Goal: Transaction & Acquisition: Purchase product/service

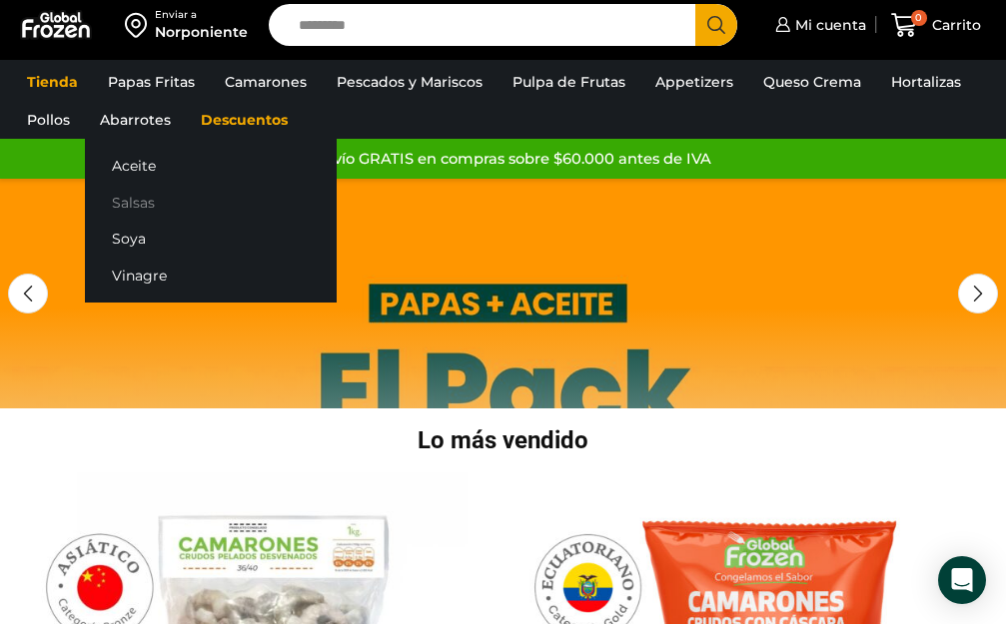
click at [124, 200] on link "Salsas" at bounding box center [211, 202] width 252 height 37
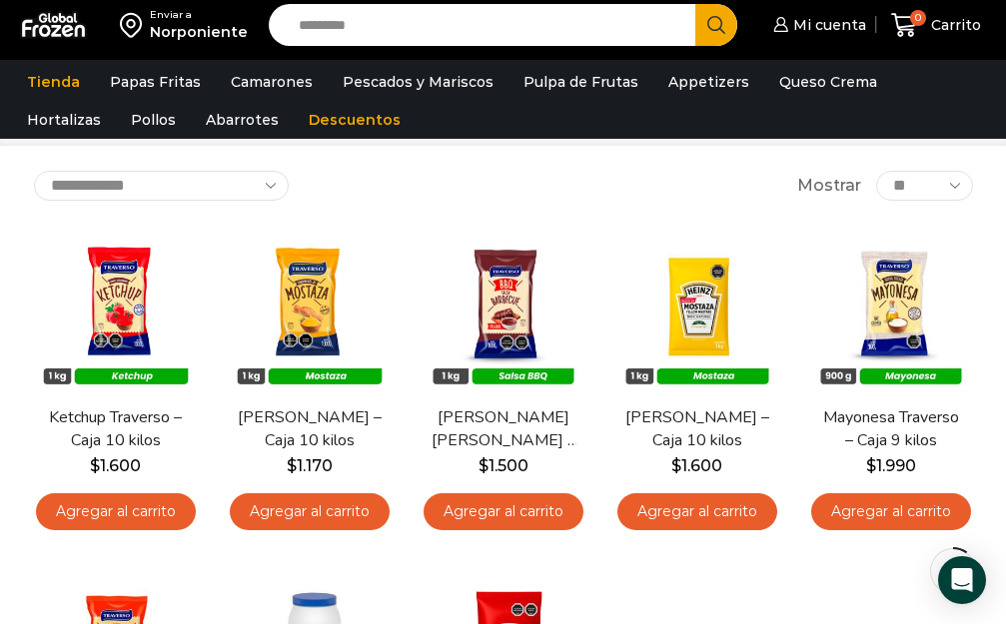
scroll to position [92, 0]
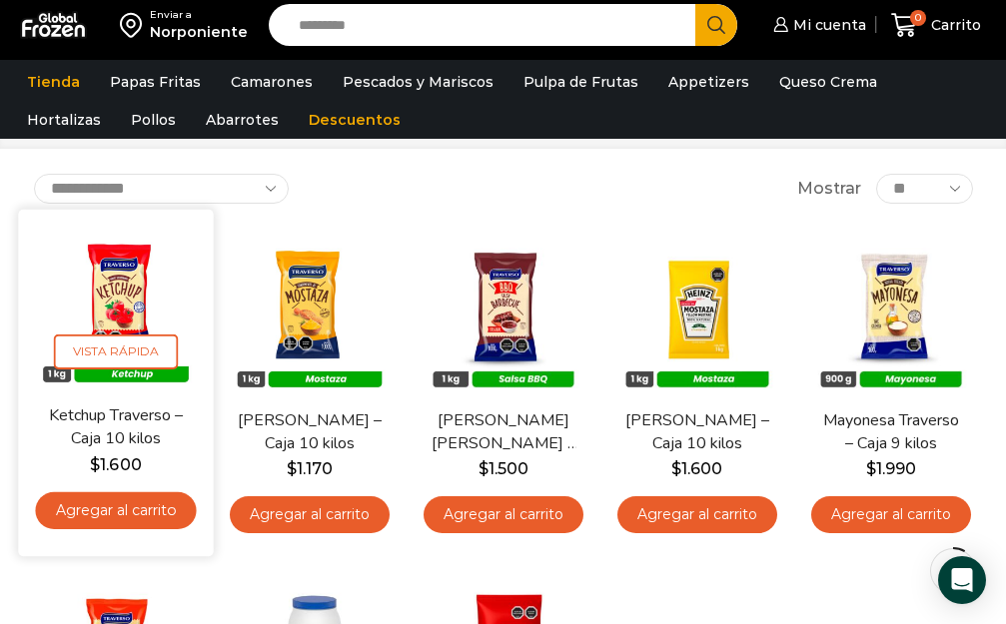
click at [121, 507] on link "Agregar al carrito" at bounding box center [115, 510] width 161 height 37
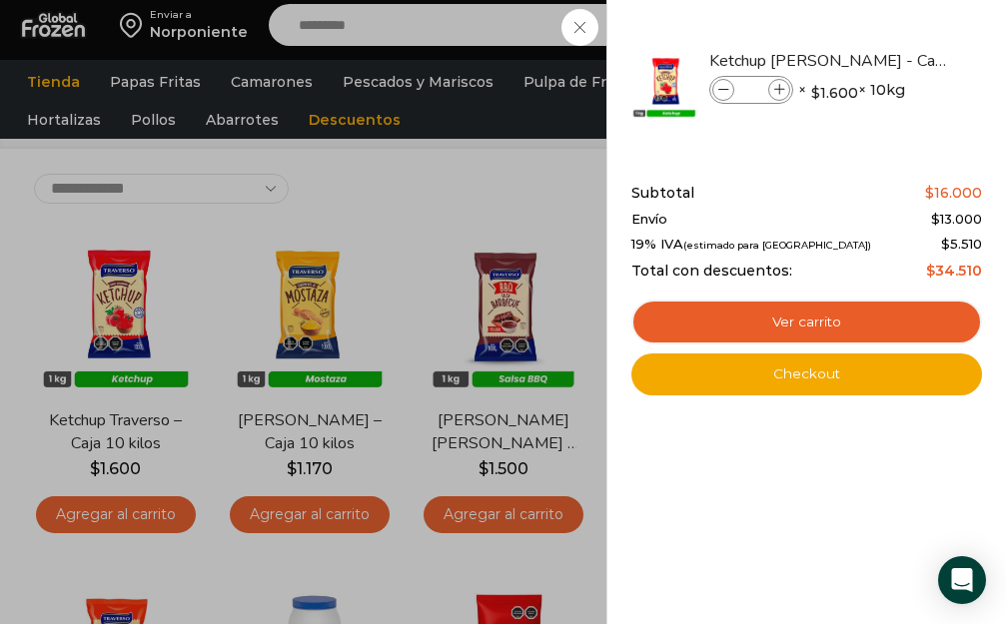
click at [886, 49] on div "1 Carrito 1 1 Shopping Cart *" at bounding box center [936, 25] width 100 height 47
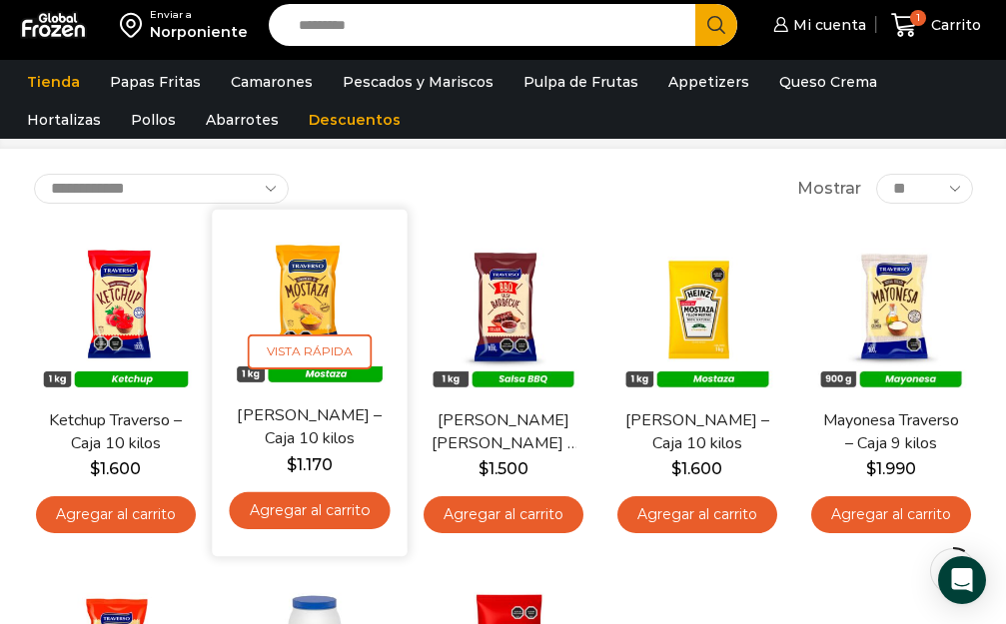
click at [302, 509] on link "Agregar al carrito" at bounding box center [309, 510] width 161 height 37
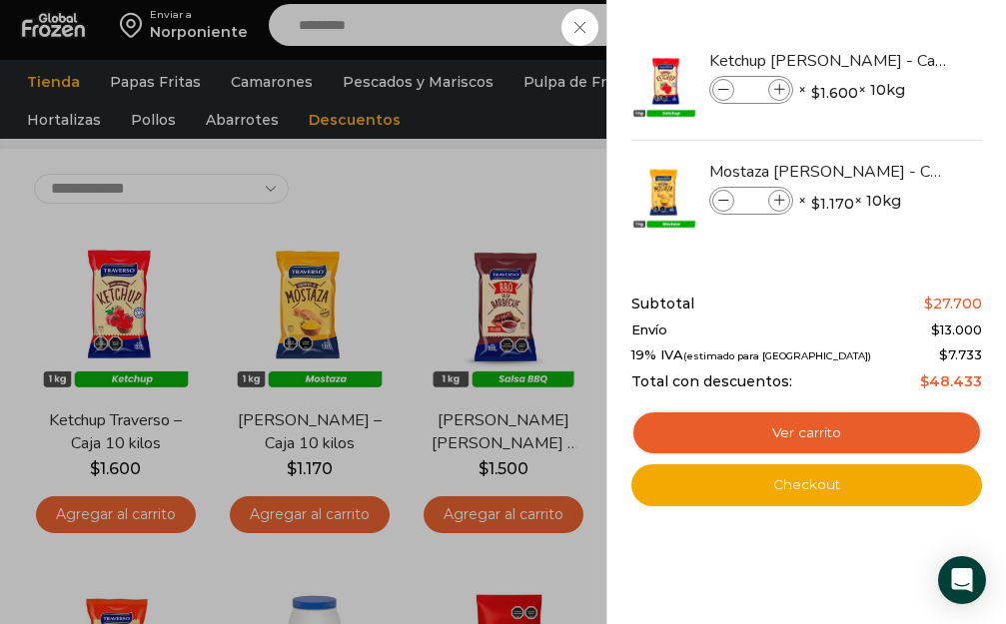
click at [886, 49] on div "2 Carrito 2 2 Shopping Cart *" at bounding box center [936, 25] width 100 height 47
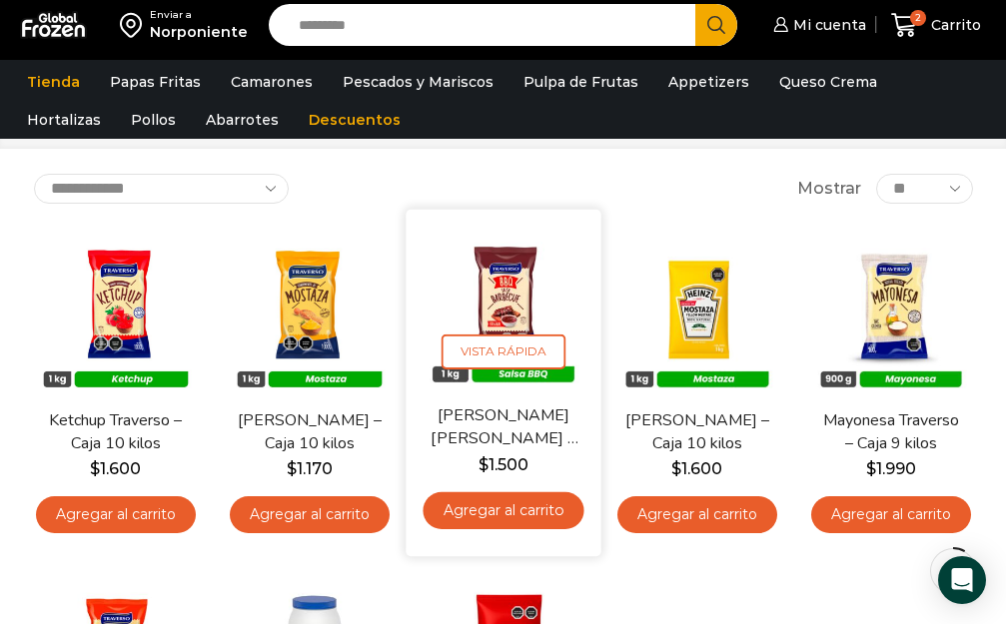
click at [514, 510] on link "Agregar al carrito" at bounding box center [503, 510] width 161 height 37
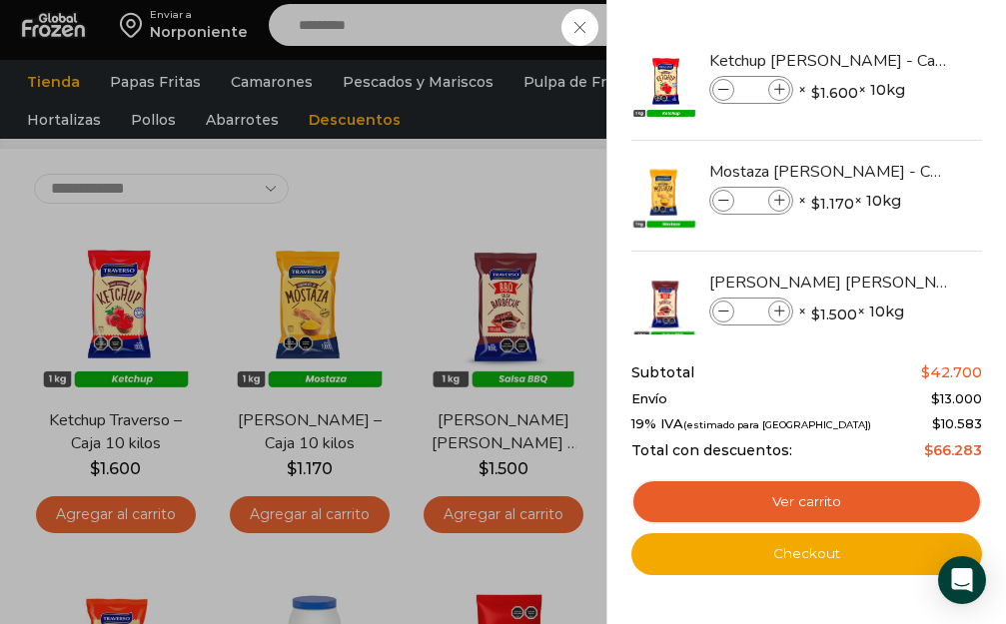
click at [886, 49] on div "3 Carrito 3 3 Shopping Cart *" at bounding box center [936, 25] width 100 height 47
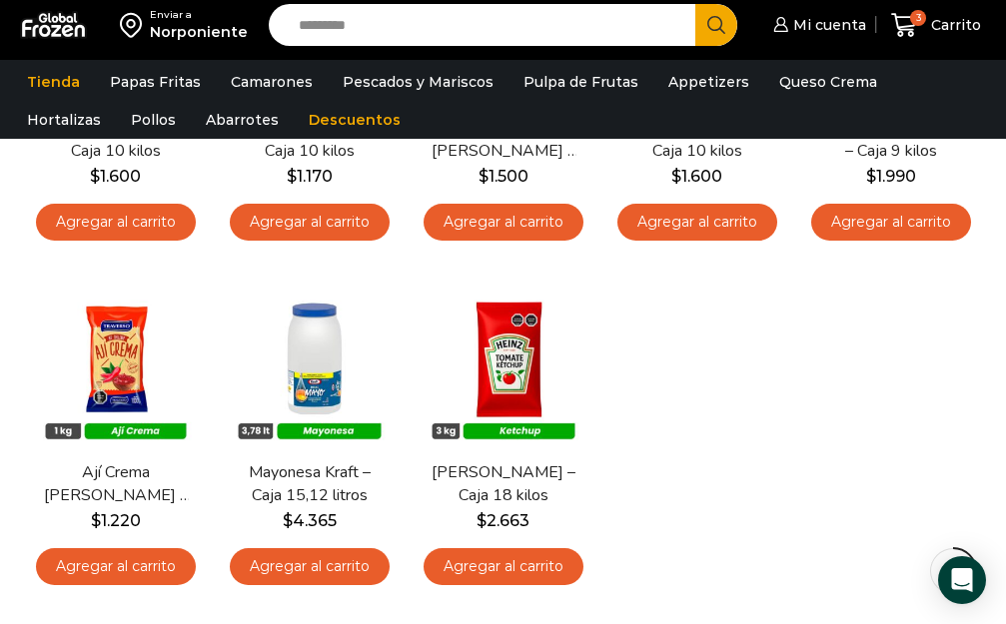
scroll to position [439, 0]
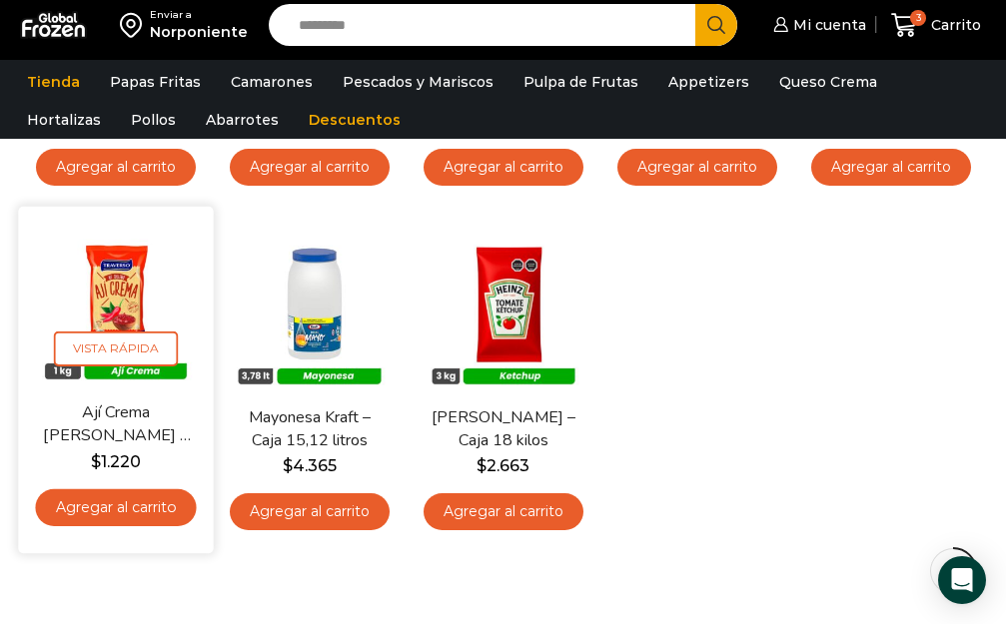
click at [101, 501] on link "Agregar al carrito" at bounding box center [115, 507] width 161 height 37
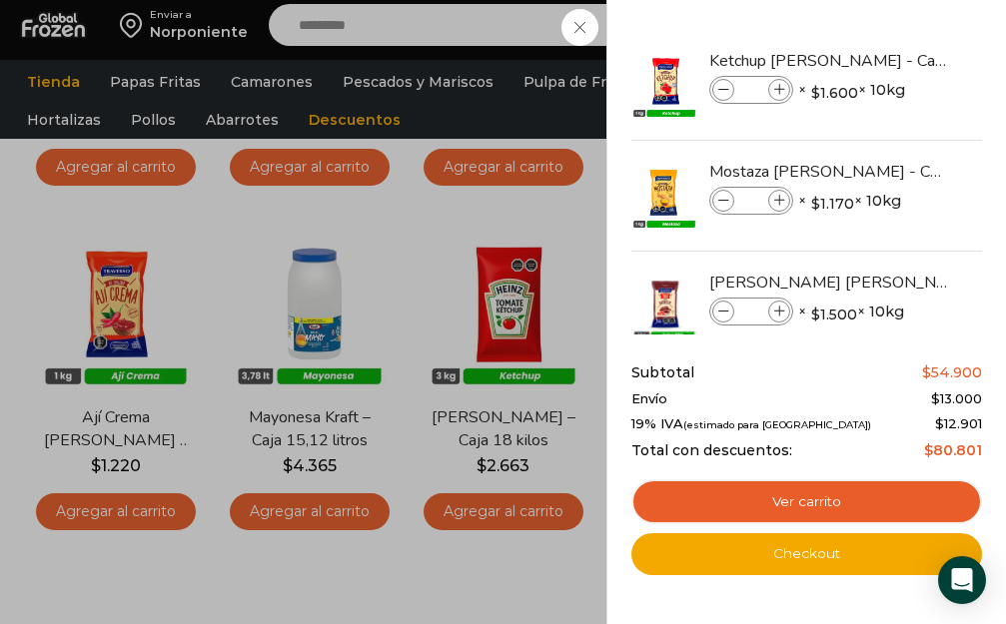
drag, startPoint x: 982, startPoint y: 191, endPoint x: 981, endPoint y: 234, distance: 43.0
click at [981, 234] on div "4 Shopping Cart Ketchup Traverso - Caja 10 kilos Ketchup Traverso - Caja 10 kil…" at bounding box center [806, 312] width 400 height 624
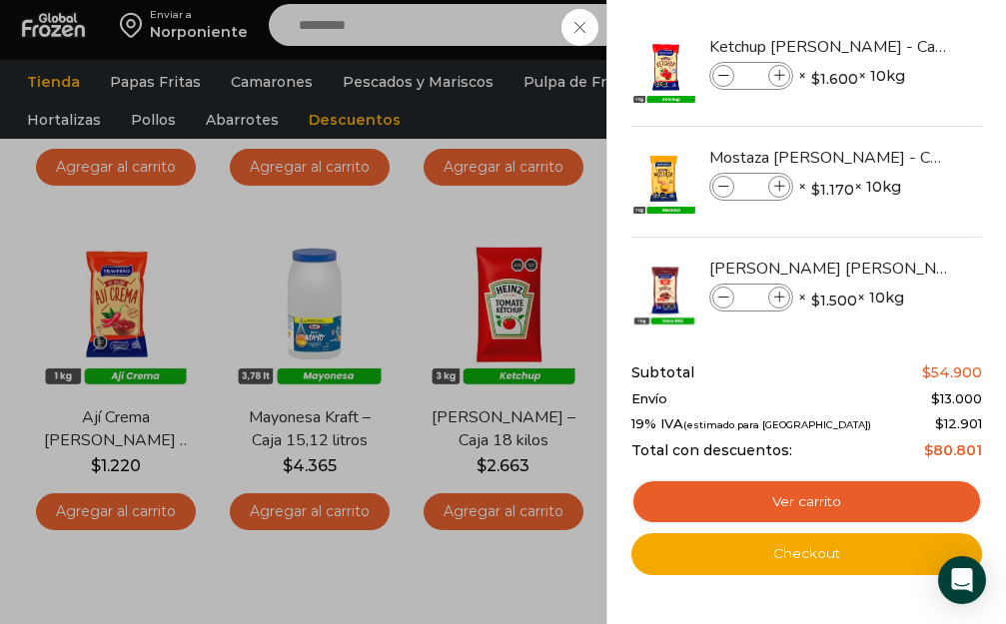
scroll to position [0, 0]
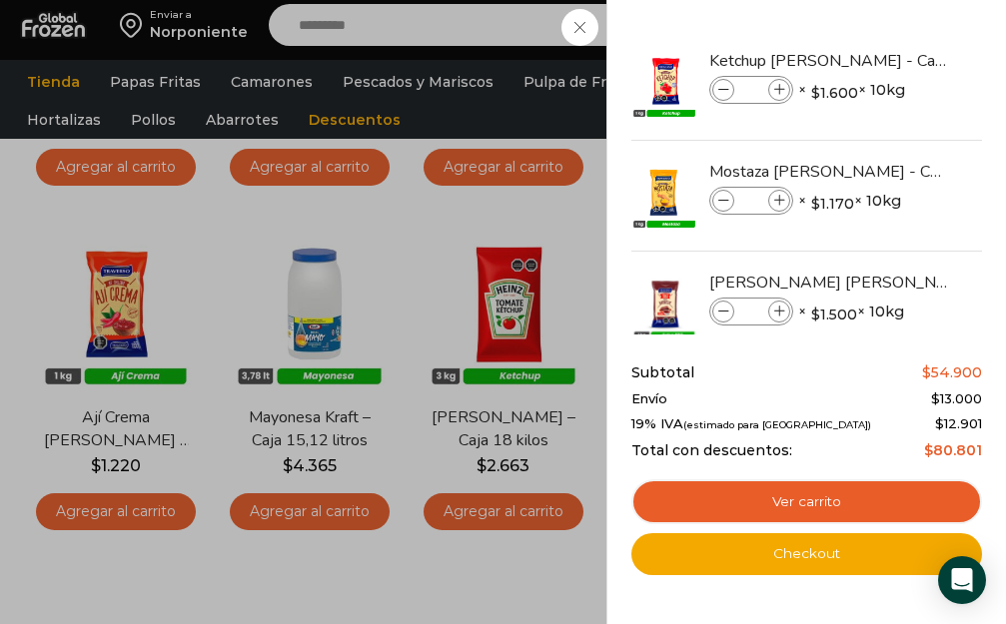
click at [886, 49] on div "4 Carrito 4 4 Shopping Cart" at bounding box center [936, 25] width 100 height 47
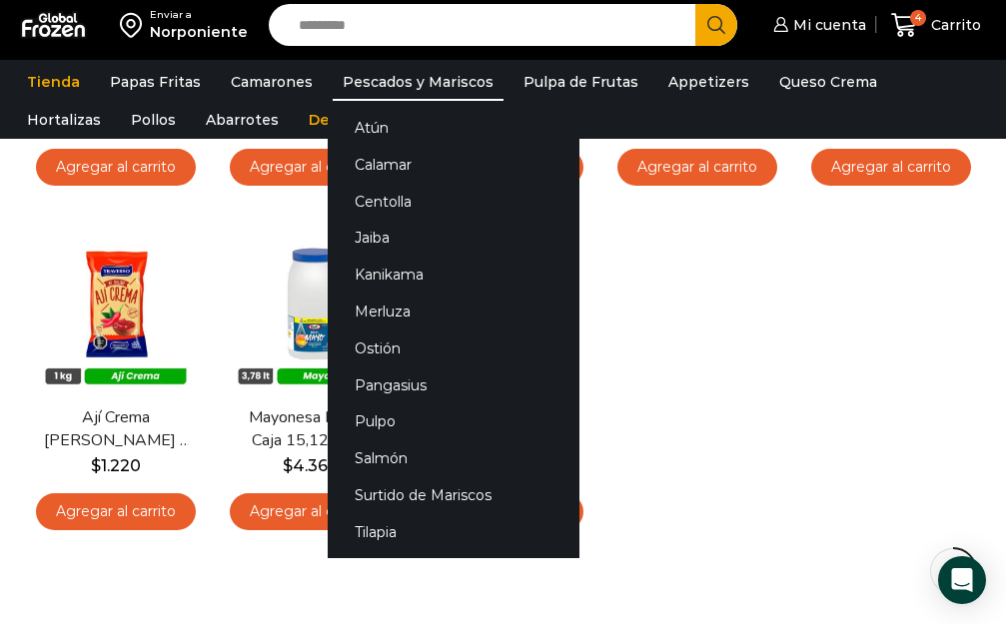
click at [392, 75] on link "Pescados y Mariscos" at bounding box center [418, 82] width 171 height 38
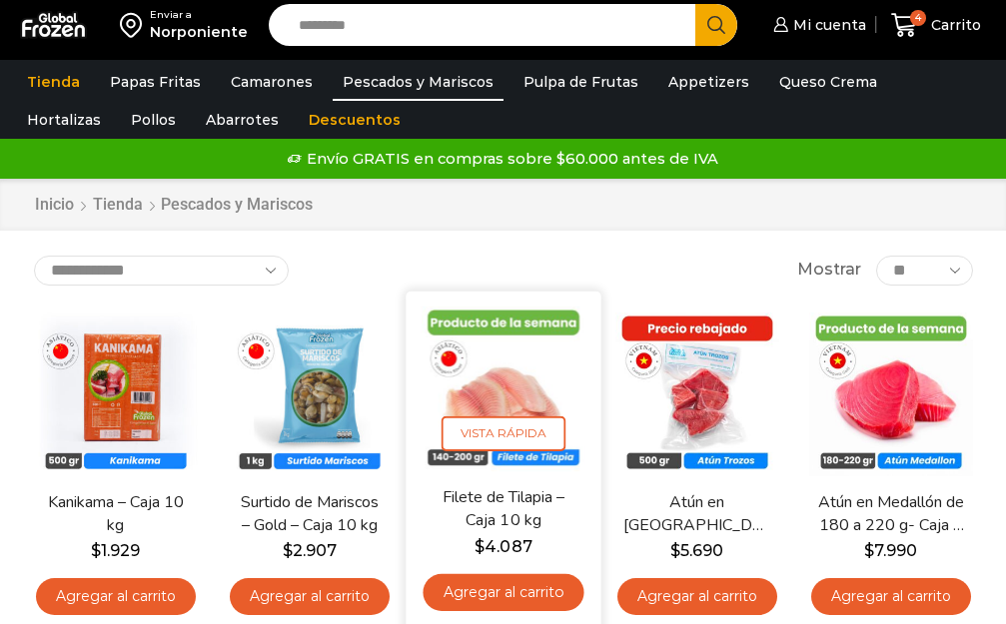
click at [506, 594] on link "Agregar al carrito" at bounding box center [503, 592] width 161 height 37
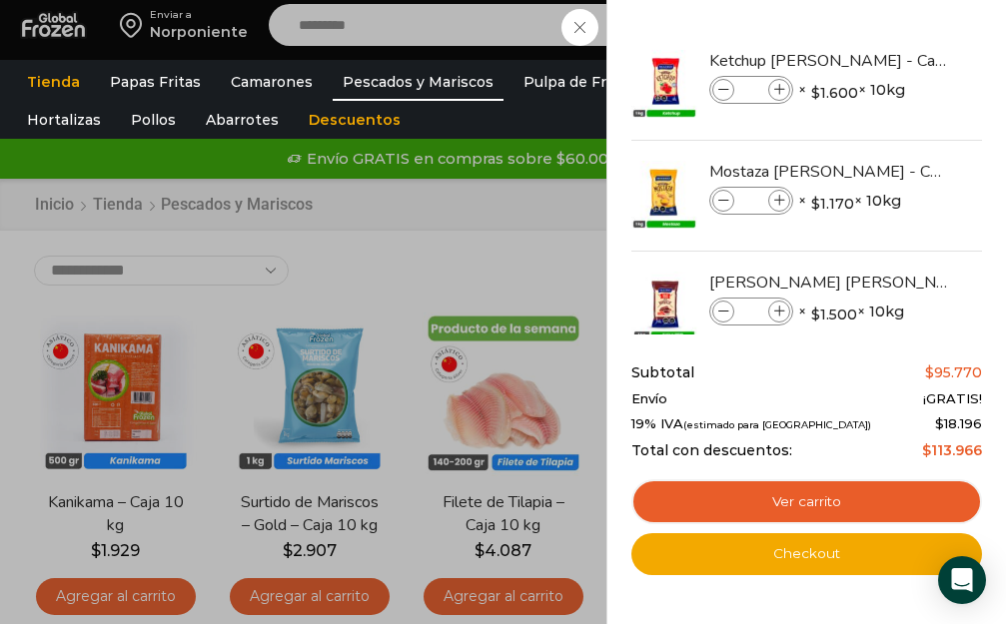
click at [886, 49] on div "5 Carrito 5 5 Shopping Cart *" at bounding box center [936, 25] width 100 height 47
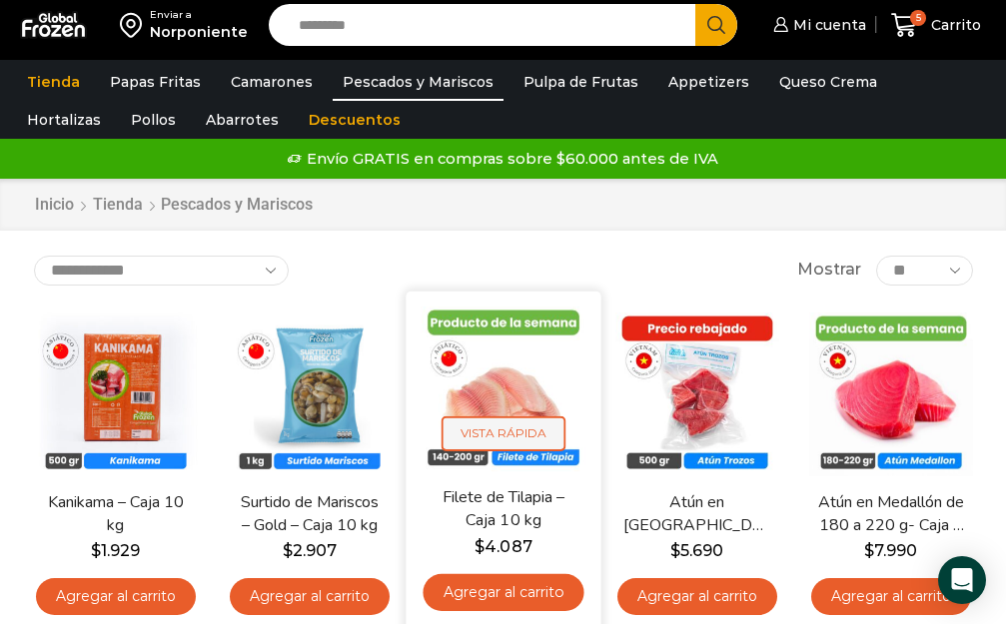
click at [490, 435] on span "Vista Rápida" at bounding box center [502, 434] width 124 height 35
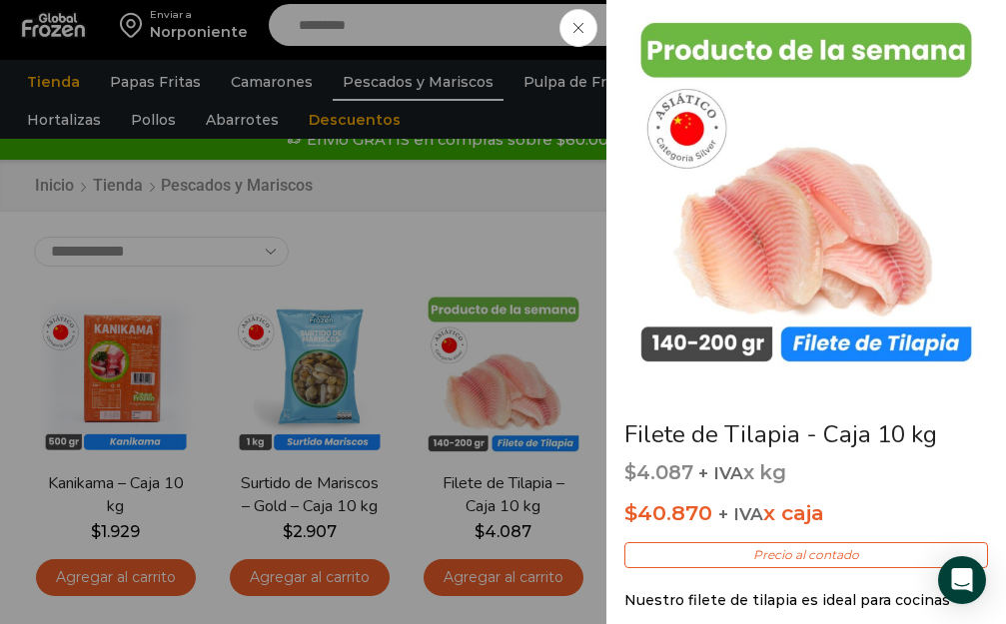
scroll to position [25, 0]
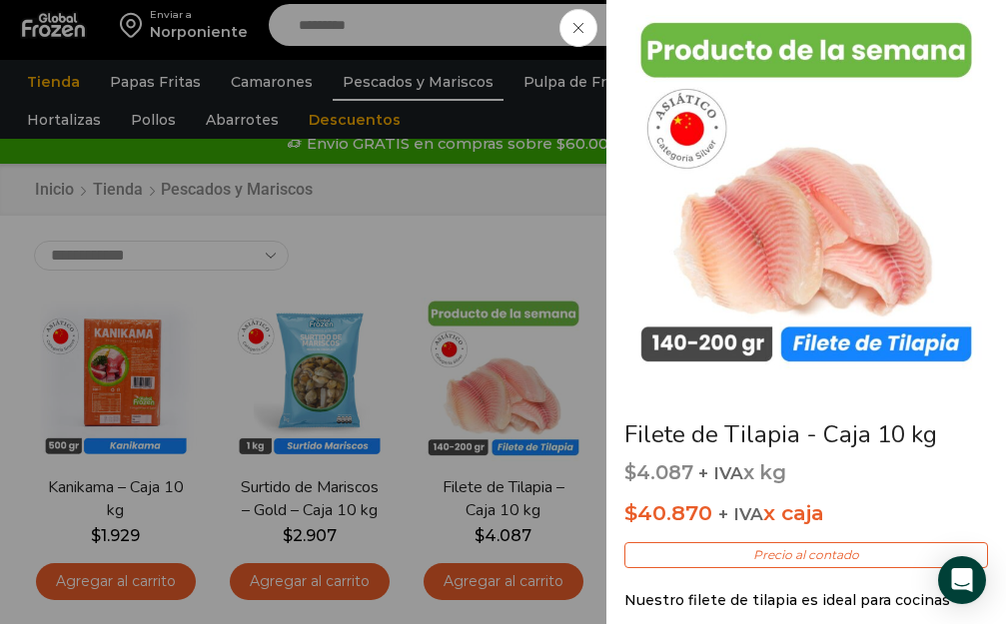
click at [577, 25] on icon at bounding box center [578, 28] width 10 height 10
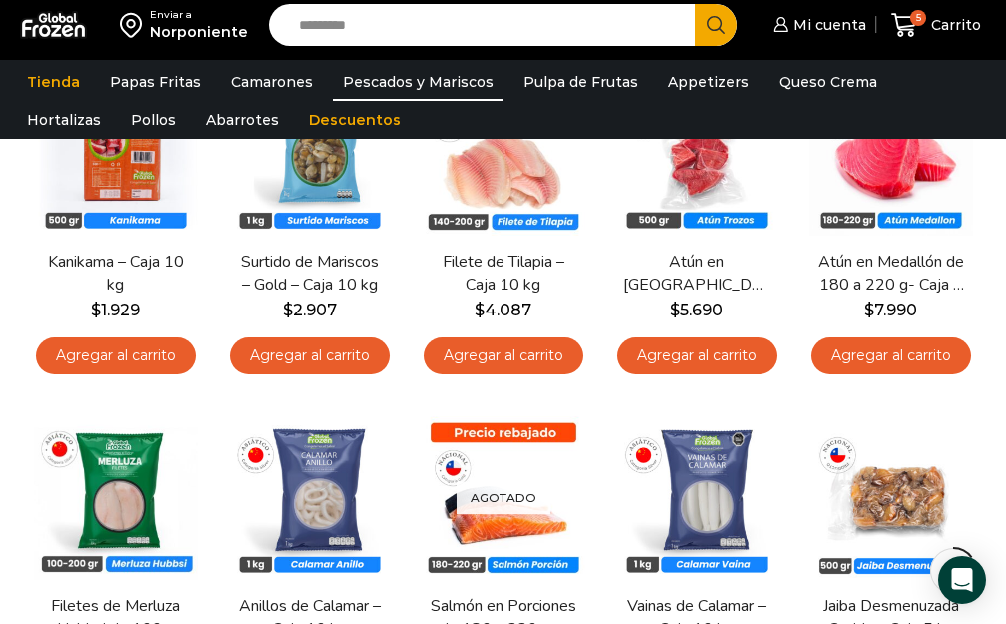
scroll to position [281, 0]
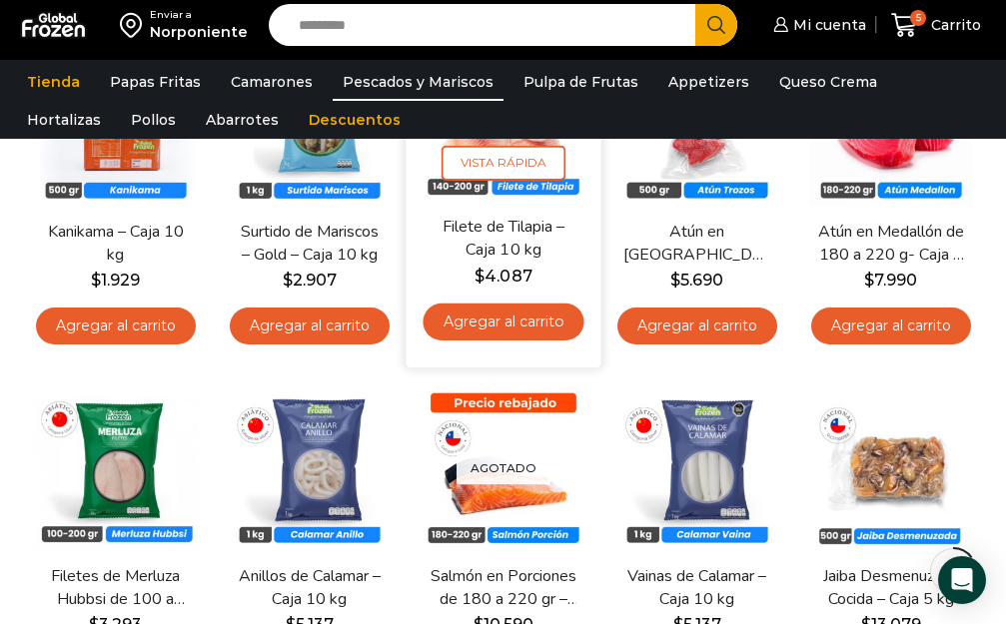
click at [493, 316] on link "Agregar al carrito" at bounding box center [503, 322] width 161 height 37
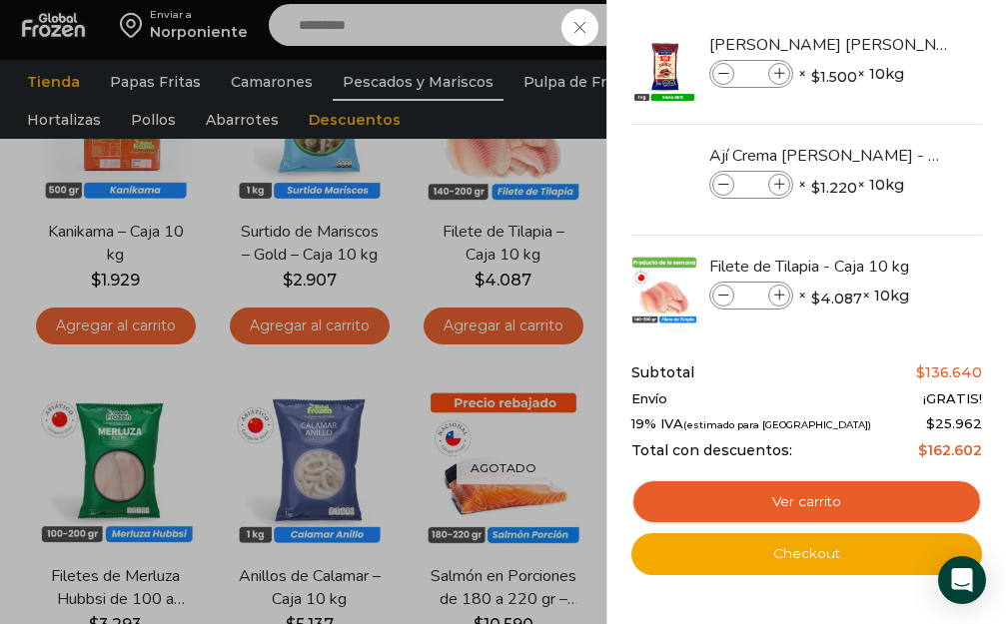
scroll to position [264, 0]
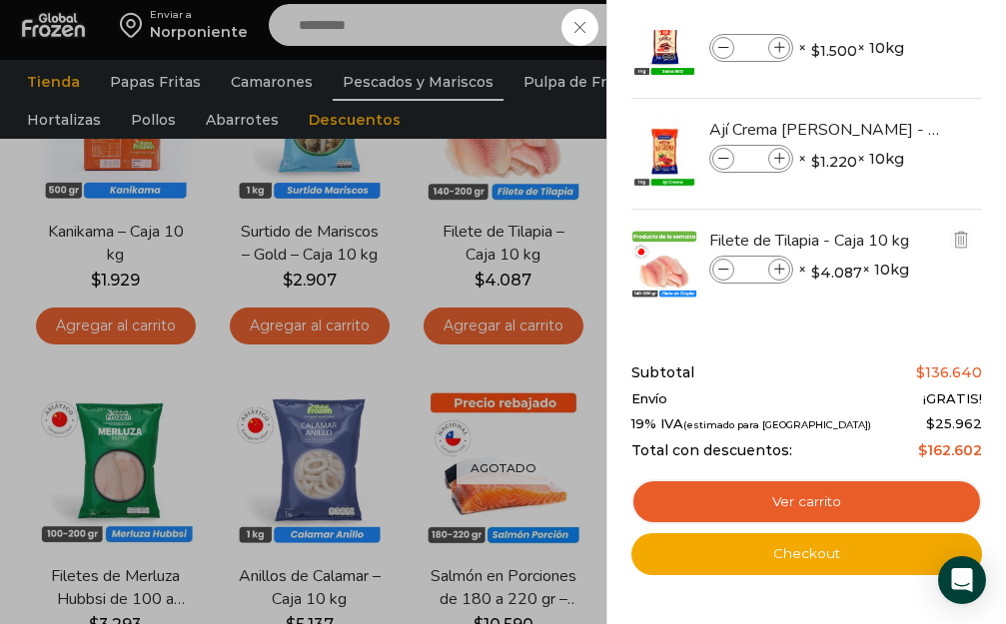
click at [778, 268] on icon at bounding box center [779, 270] width 11 height 11
type input "*"
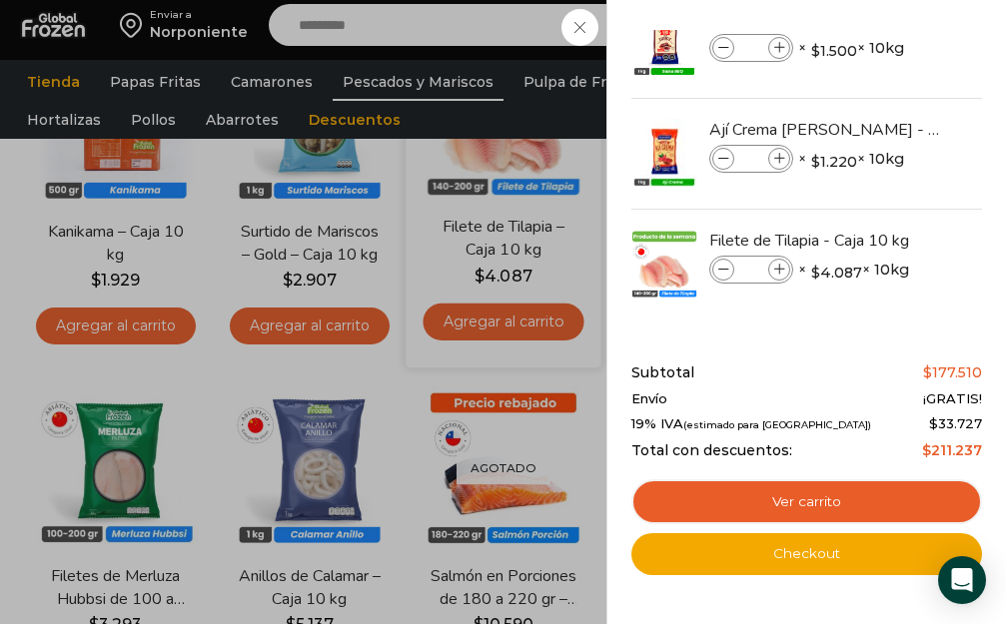
click at [886, 49] on div "7 Carrito 7 7 Shopping Cart *" at bounding box center [936, 25] width 100 height 47
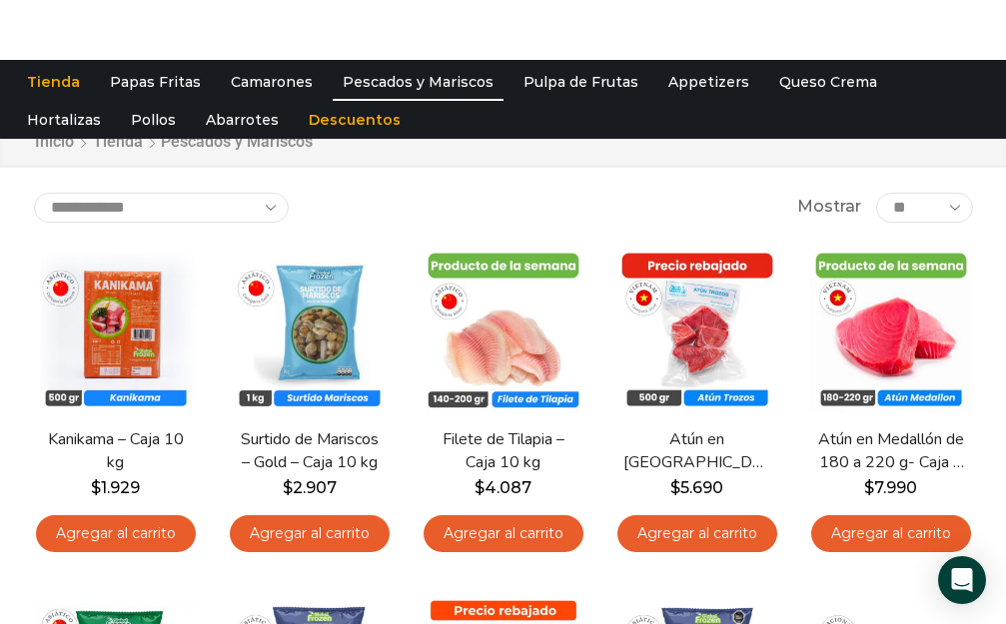
scroll to position [0, 0]
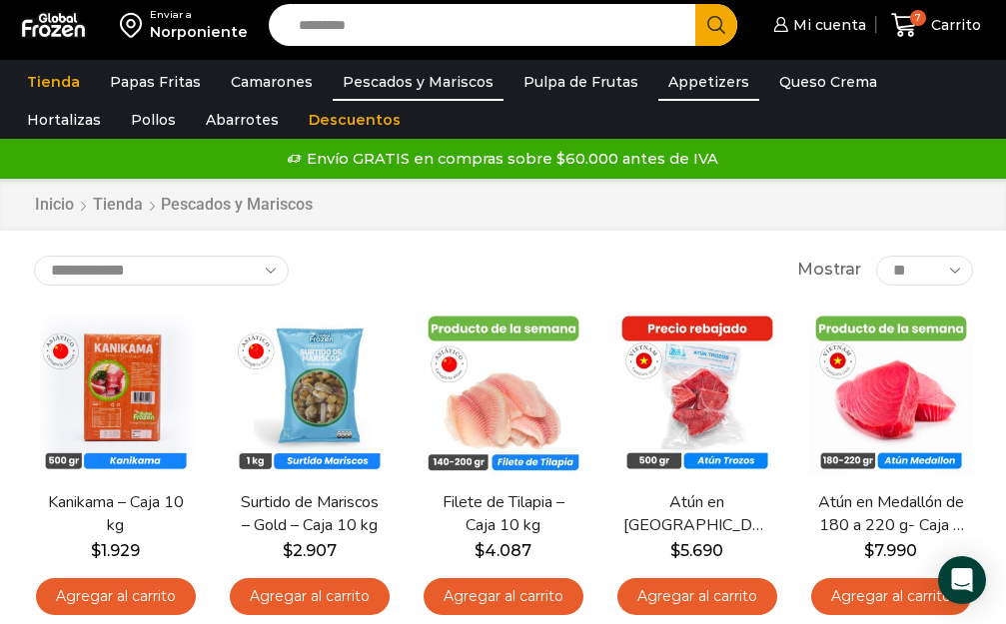
click at [682, 80] on link "Appetizers" at bounding box center [708, 82] width 101 height 38
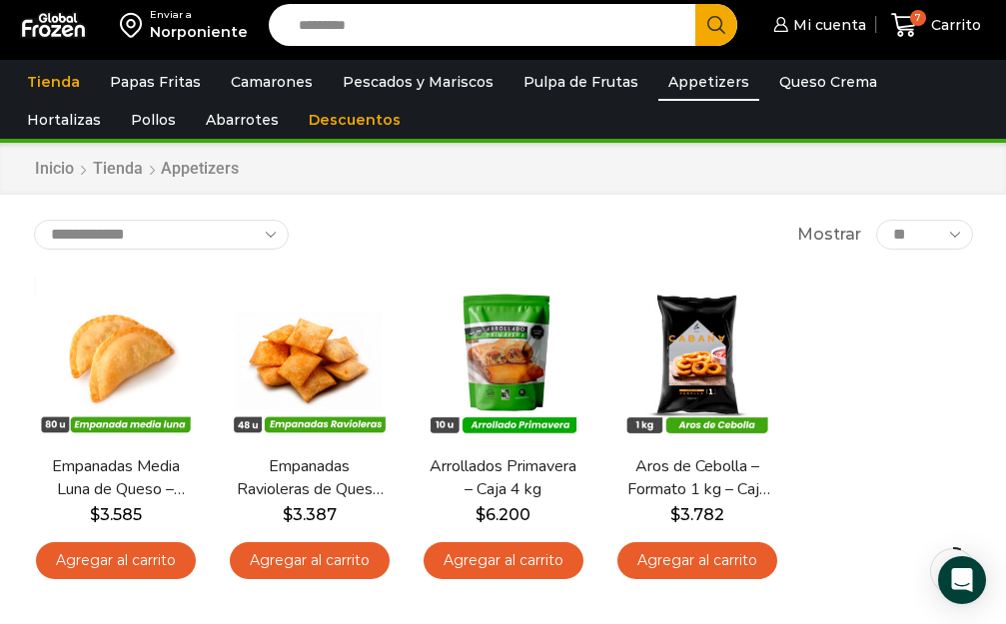
scroll to position [39, 0]
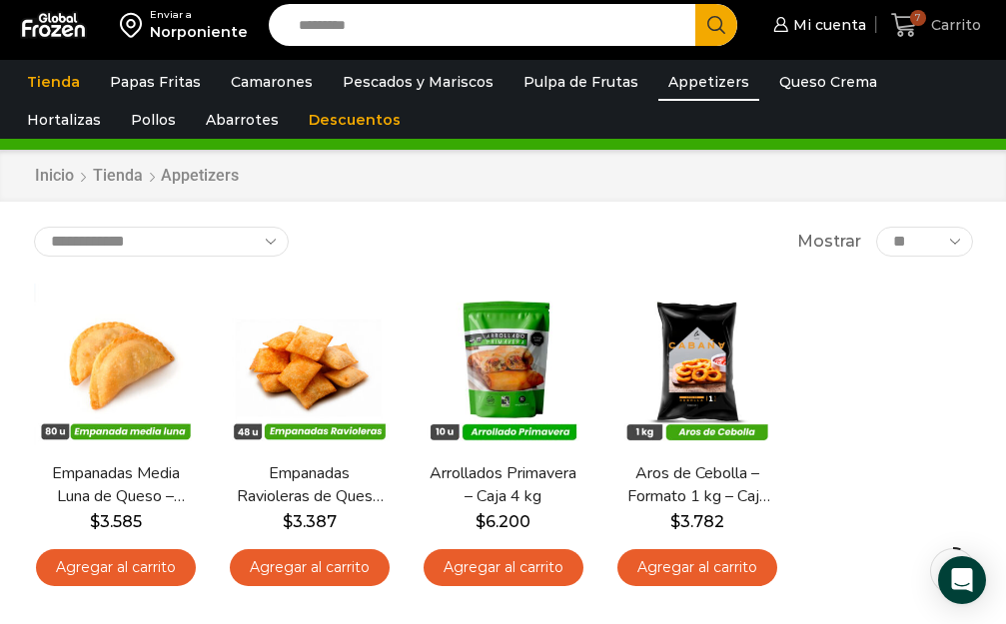
click at [917, 17] on span "7" at bounding box center [918, 18] width 16 height 16
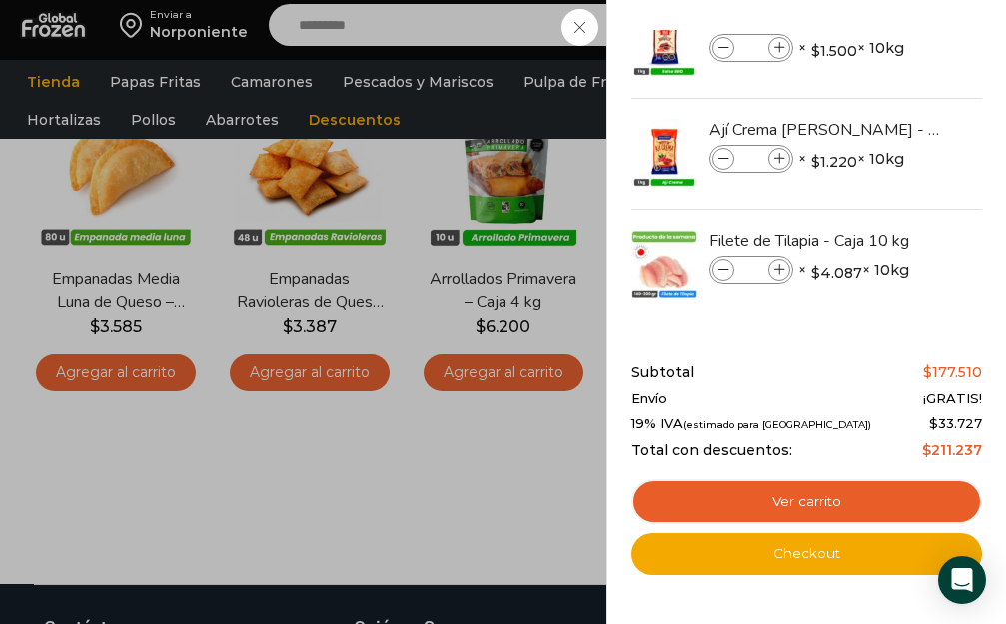
scroll to position [267, 0]
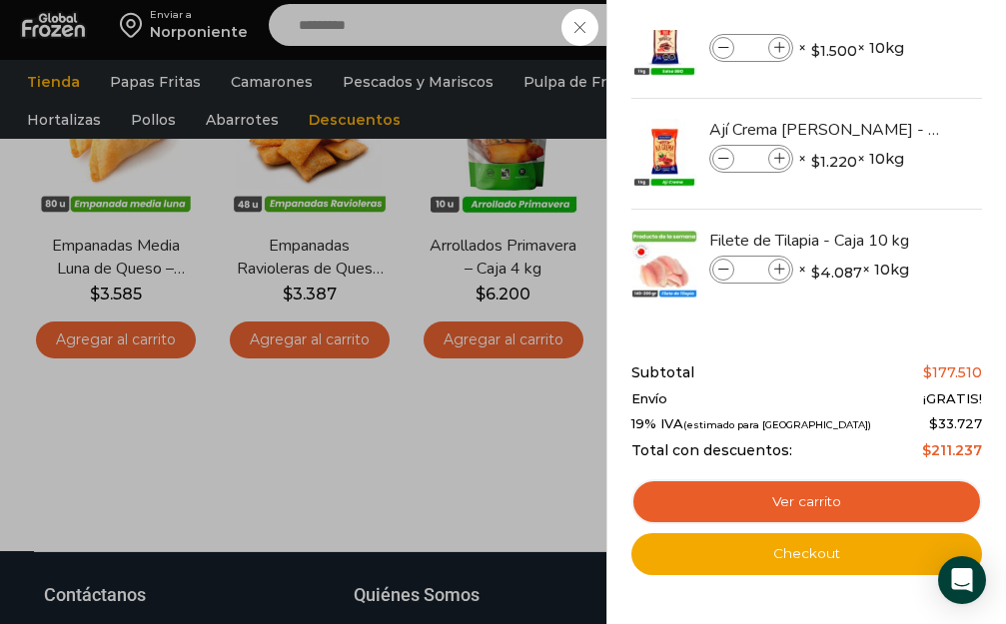
click at [886, 49] on div "7 Carrito 7 7 Shopping Cart * $" at bounding box center [936, 25] width 100 height 47
